Goal: Transaction & Acquisition: Purchase product/service

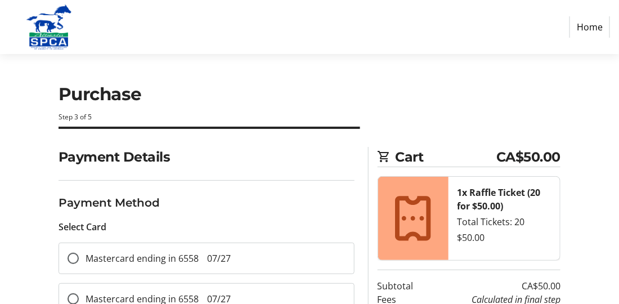
click at [367, 194] on div "Cart CA$50.00 1x Raffle Ticket (20 for $50.00) Total Tickets: 20 $50.00 Subtota…" at bounding box center [464, 259] width 206 height 224
click at [415, 211] on icon at bounding box center [413, 218] width 54 height 54
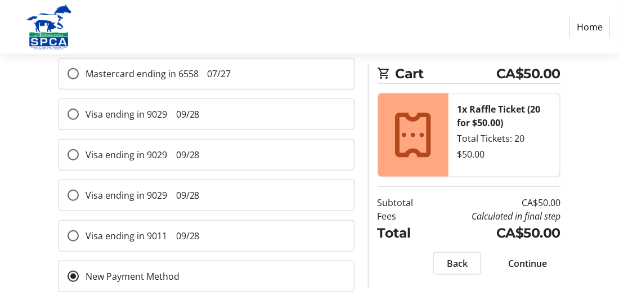
scroll to position [113, 0]
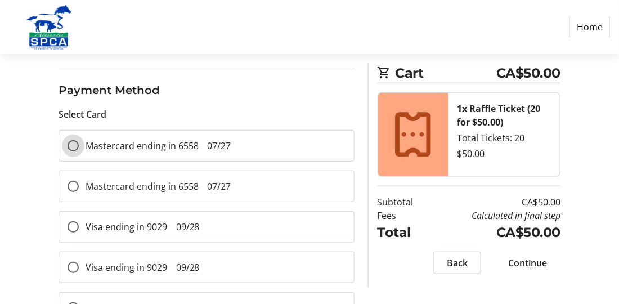
click at [73, 142] on input "Mastercard ending in 6558 07/27" at bounding box center [73, 145] width 11 height 11
radio input "false"
radio input "true"
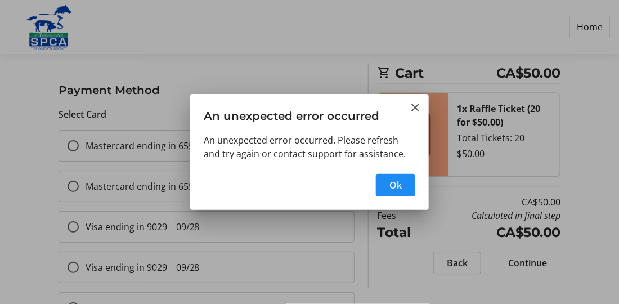
scroll to position [0, 0]
click at [392, 176] on span "button" at bounding box center [395, 185] width 39 height 27
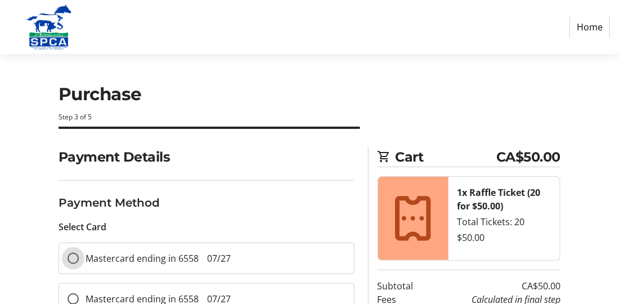
scroll to position [113, 0]
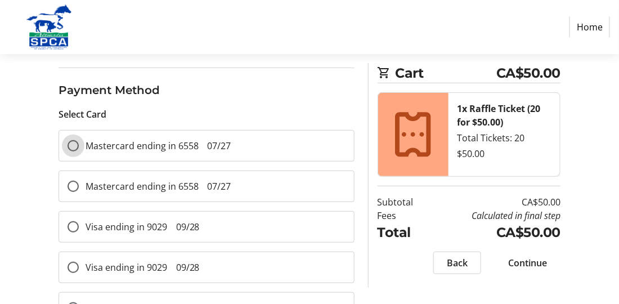
click at [73, 146] on input "Mastercard ending in 6558 07/27" at bounding box center [73, 145] width 11 height 11
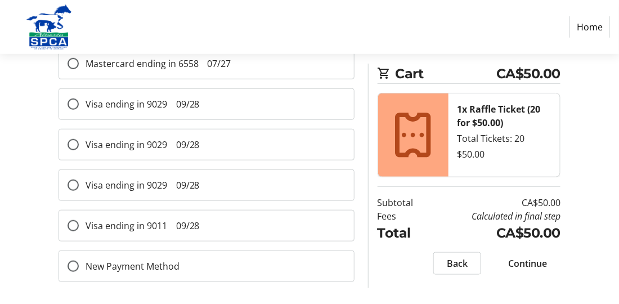
scroll to position [0, 0]
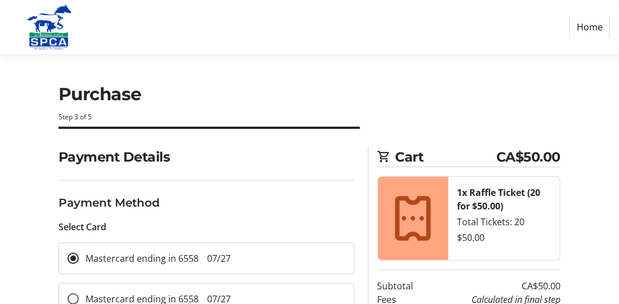
radio input "false"
radio input "true"
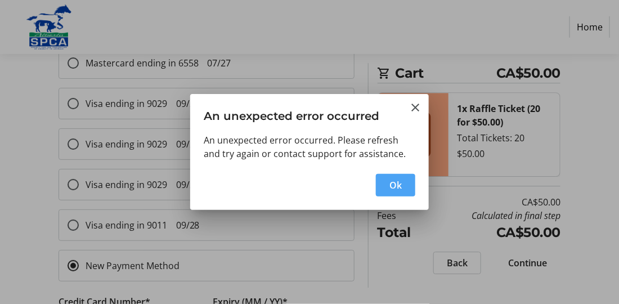
click at [392, 178] on span "Ok" at bounding box center [395, 185] width 12 height 14
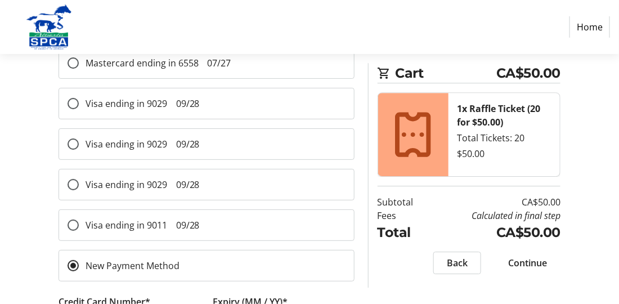
scroll to position [235, 0]
click at [73, 61] on input "Mastercard ending in 6558 07/27" at bounding box center [73, 63] width 11 height 11
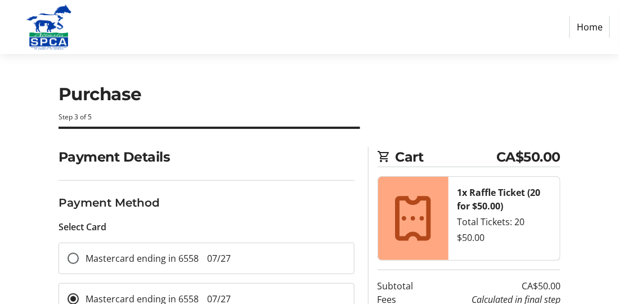
radio input "false"
radio input "true"
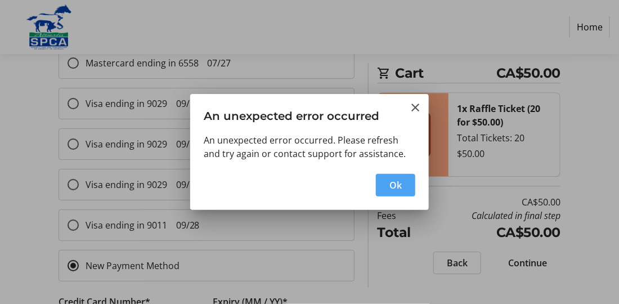
click at [410, 185] on span "button" at bounding box center [395, 185] width 39 height 27
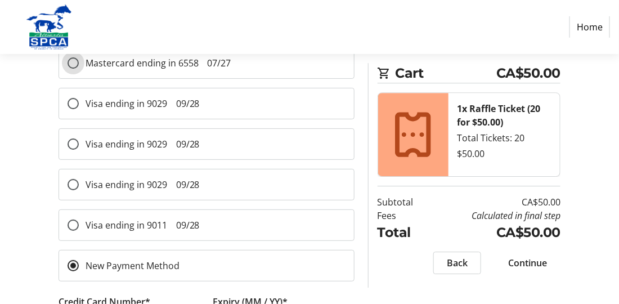
scroll to position [235, 0]
